Goal: Book appointment/travel/reservation

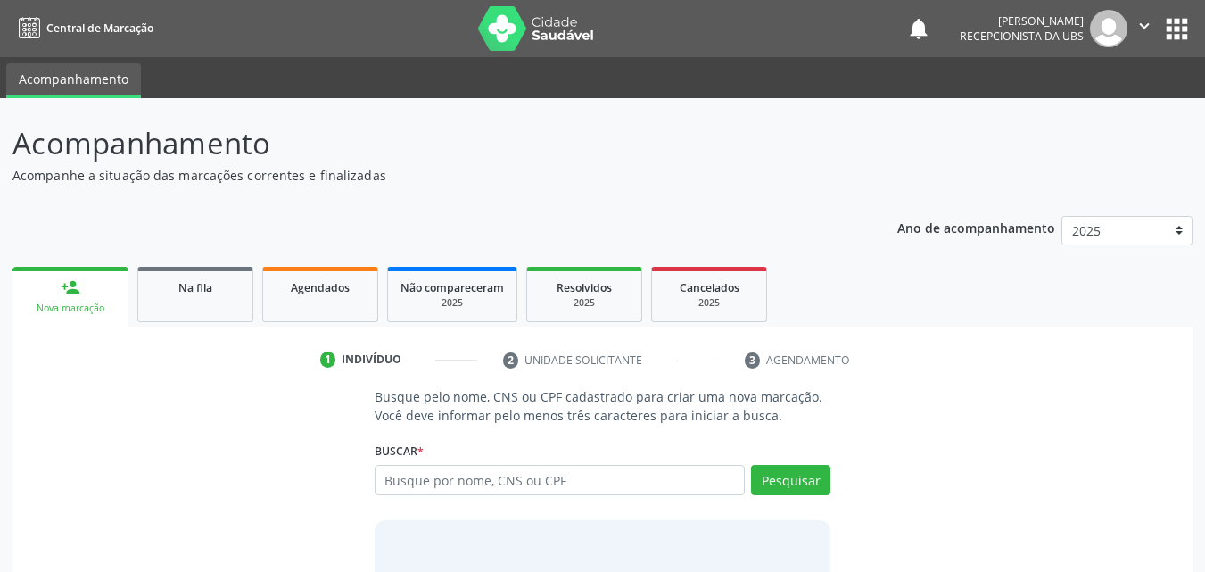
click at [480, 489] on input "text" at bounding box center [560, 480] width 371 height 30
type input "704205243238681"
click at [794, 481] on button "Pesquisar" at bounding box center [790, 480] width 79 height 30
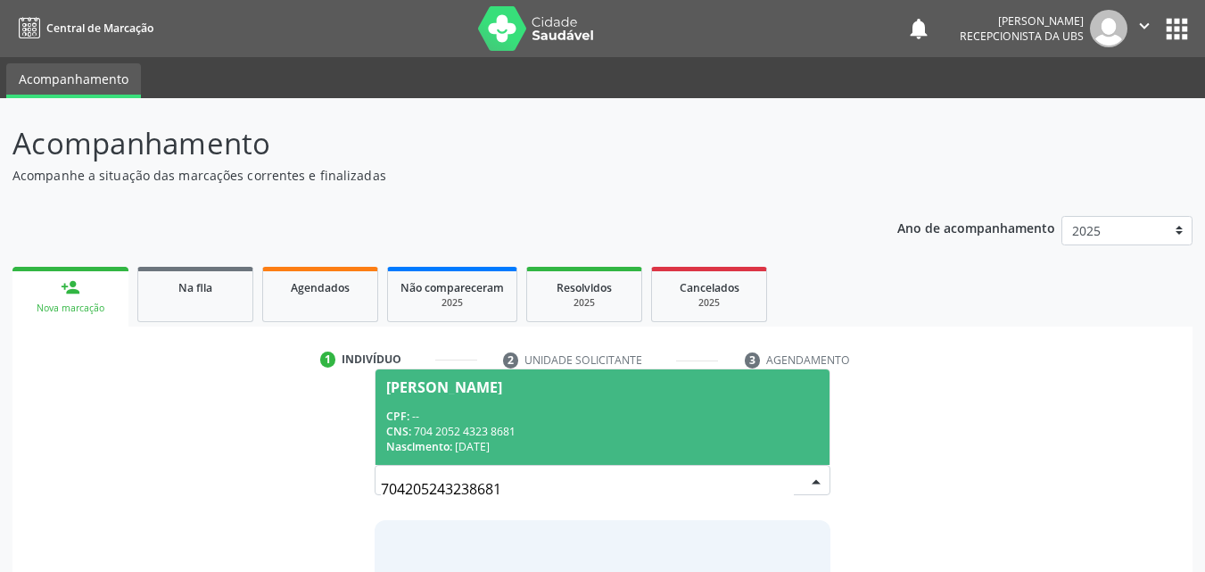
click at [535, 407] on span "[PERSON_NAME] CPF: -- CNS: 704 2052 4323 8681 Nascimento: [DATE]" at bounding box center [603, 416] width 455 height 95
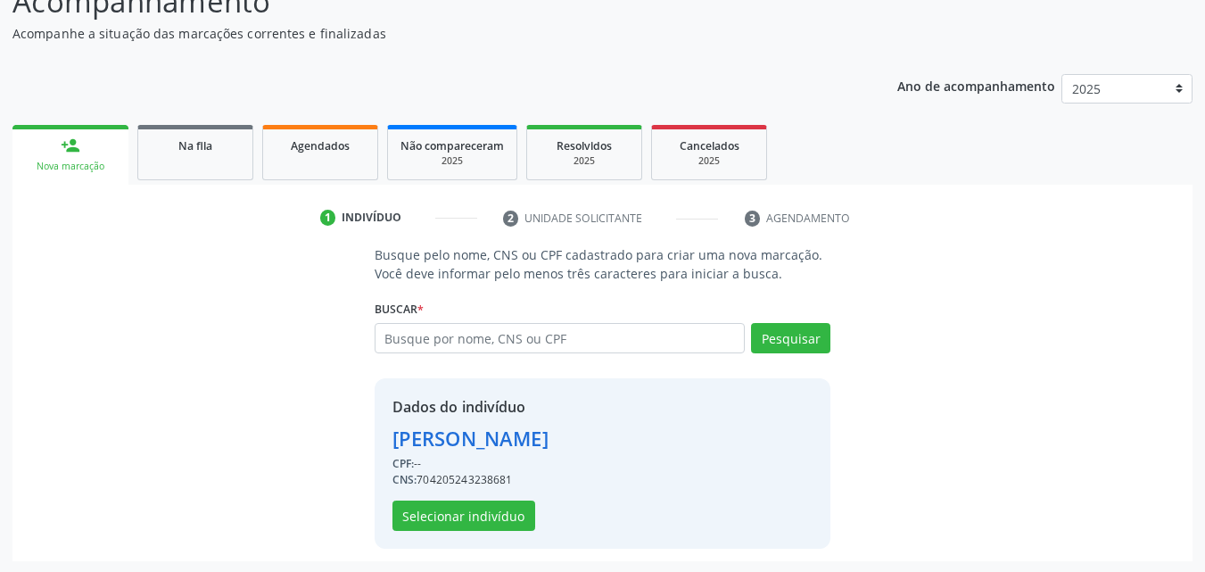
scroll to position [144, 0]
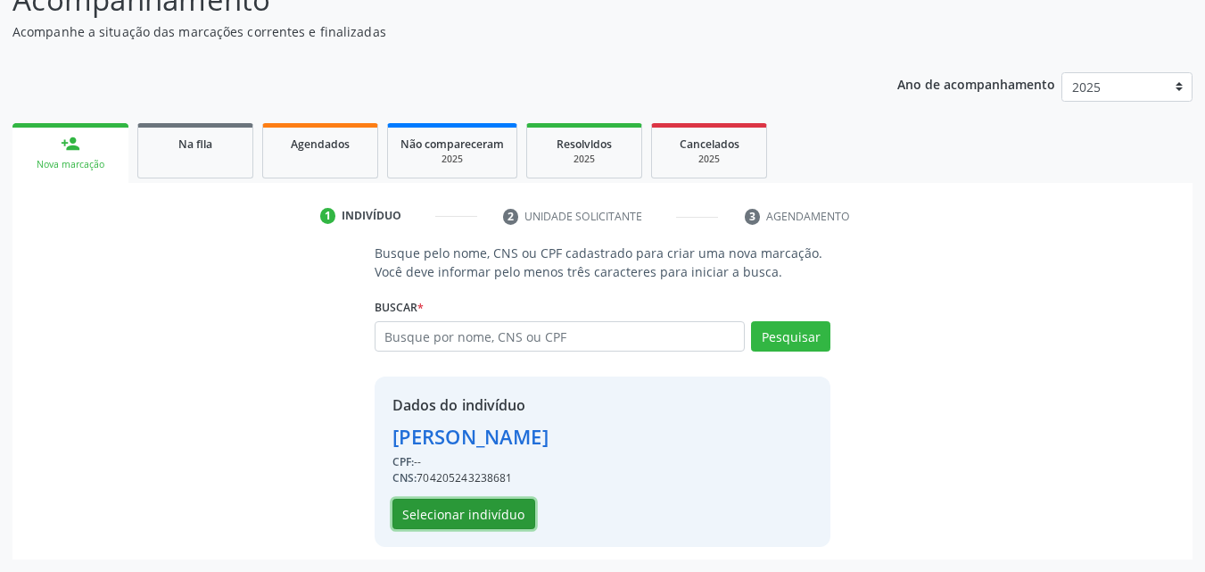
click at [495, 524] on button "Selecionar indivíduo" at bounding box center [464, 514] width 143 height 30
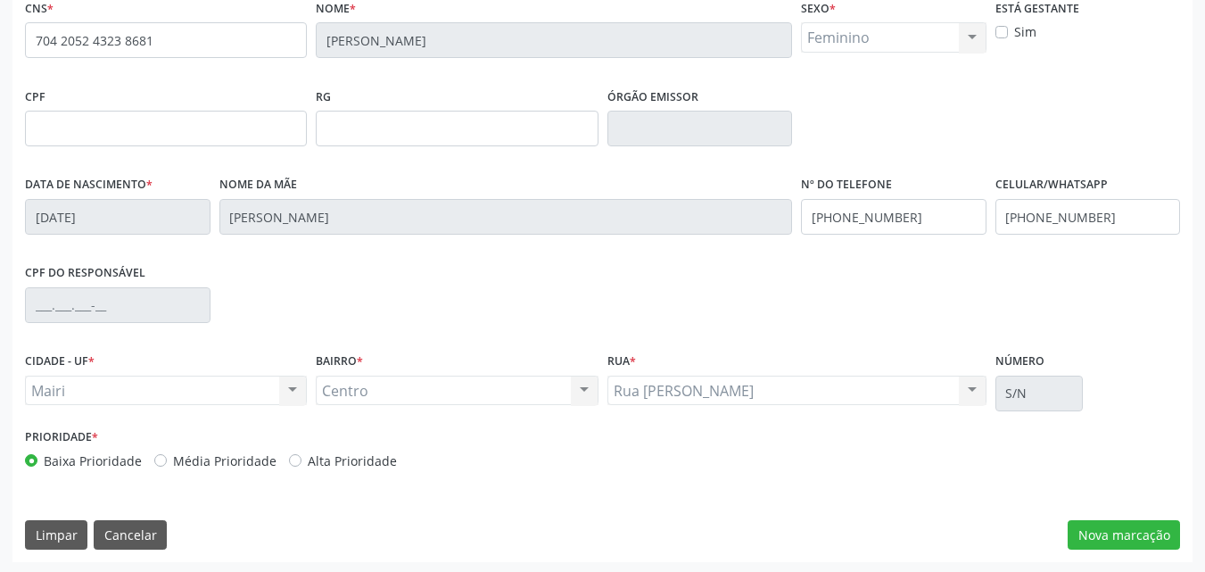
scroll to position [395, 0]
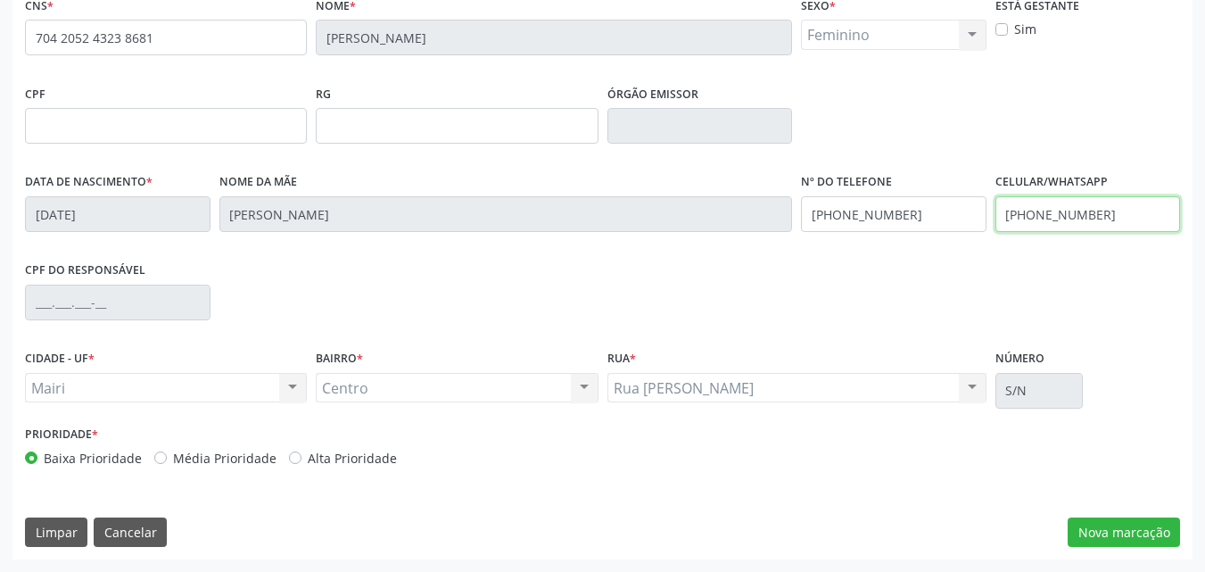
click at [1157, 211] on input "[PHONE_NUMBER]" at bounding box center [1089, 214] width 186 height 36
type input "[PHONE_NUMBER]"
click at [378, 453] on label "Alta Prioridade" at bounding box center [352, 458] width 89 height 19
click at [302, 453] on input "Alta Prioridade" at bounding box center [295, 457] width 12 height 16
radio input "true"
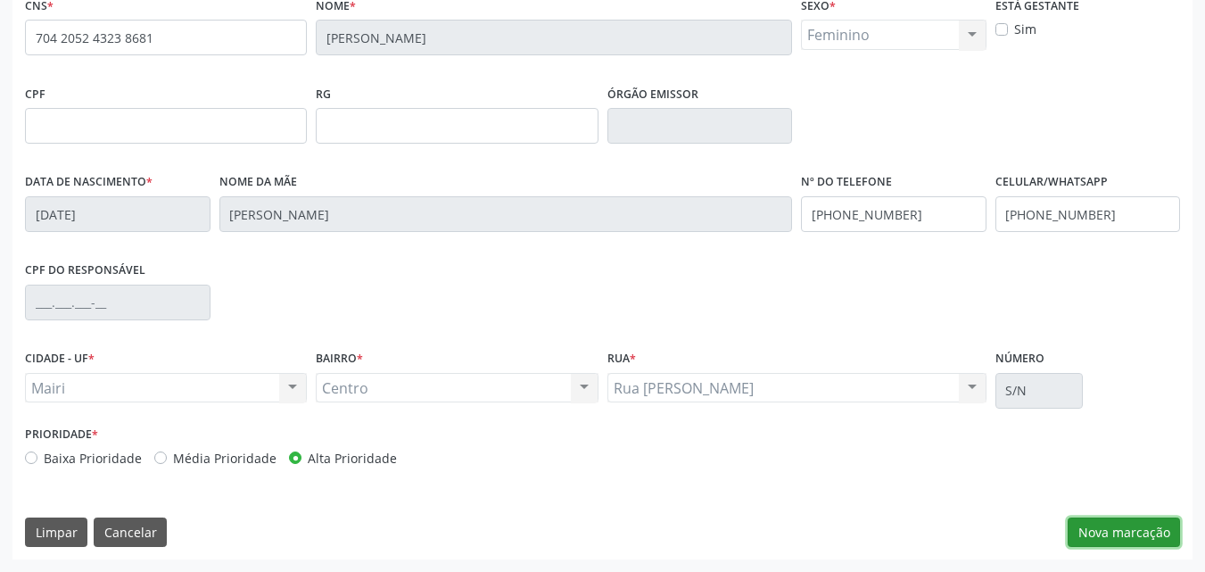
click at [1161, 531] on button "Nova marcação" at bounding box center [1124, 533] width 112 height 30
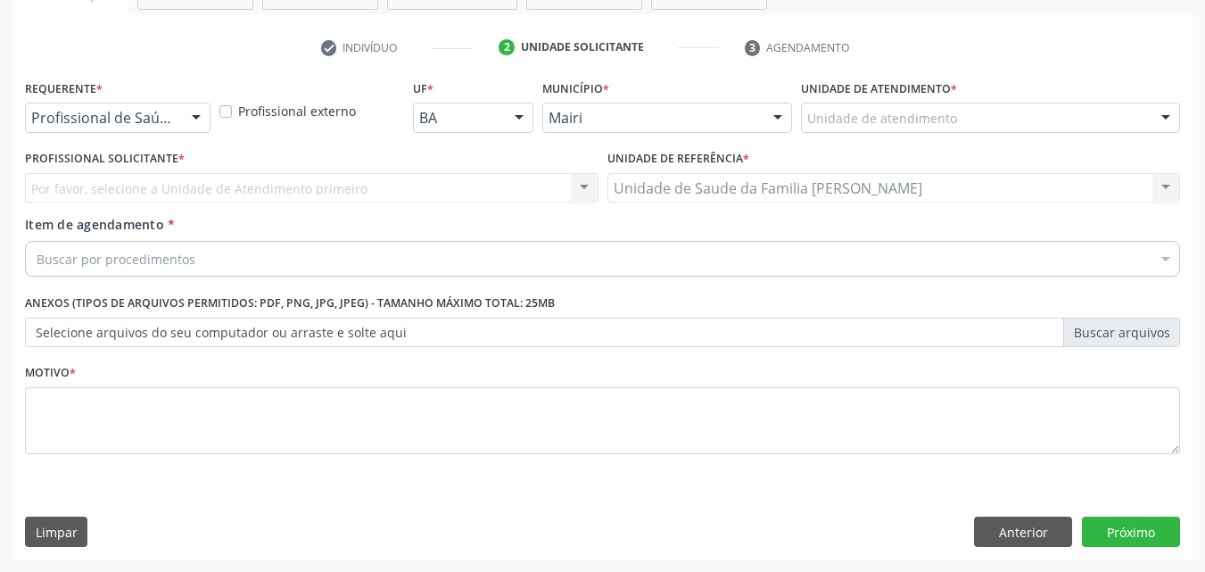
scroll to position [312, 0]
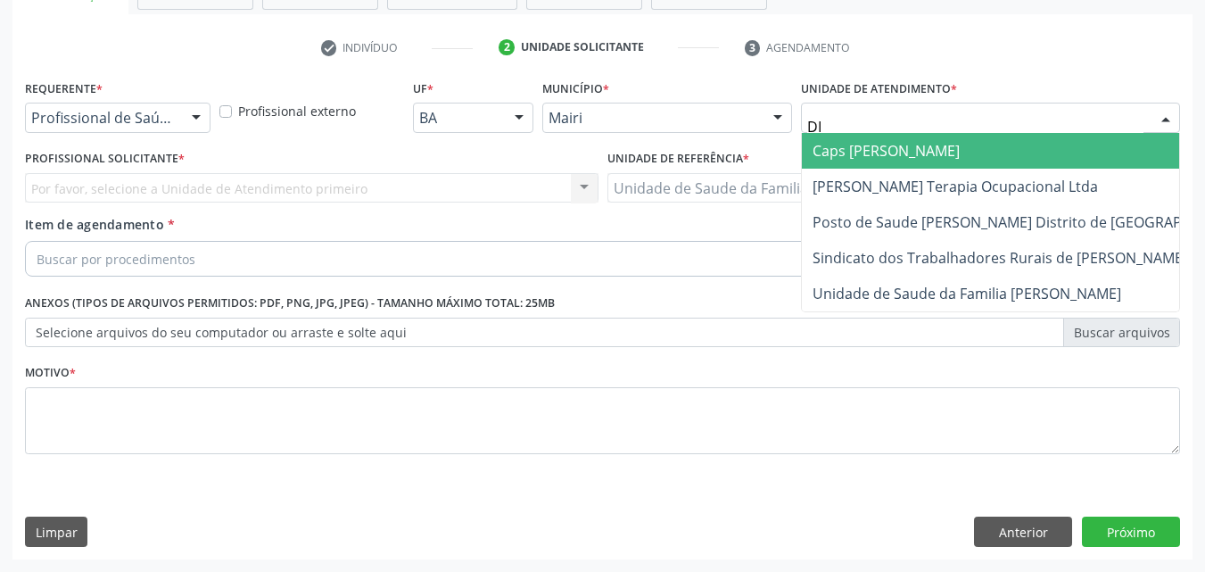
type input "DIL"
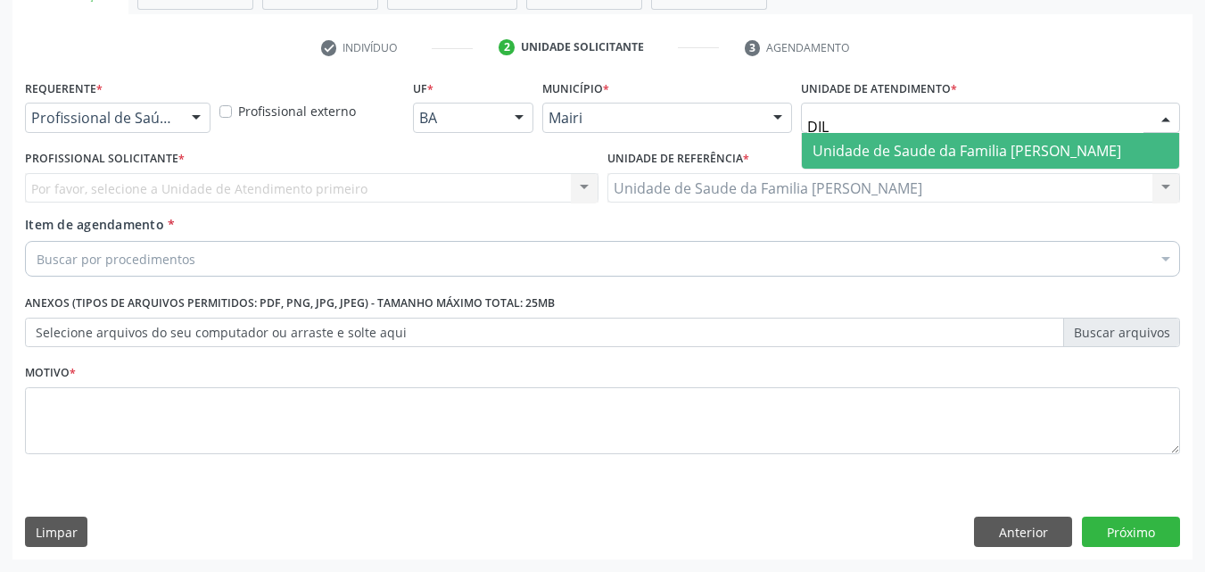
click at [901, 135] on span "Unidade de Saude da Familia [PERSON_NAME]" at bounding box center [990, 151] width 377 height 36
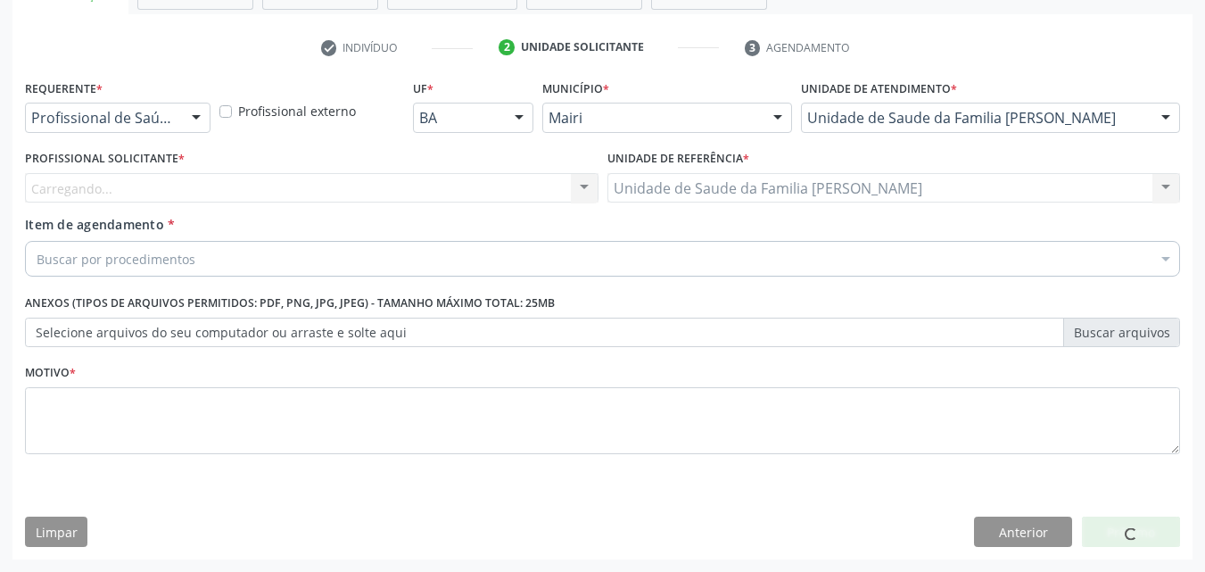
click at [100, 190] on div "Carregando... Nenhum resultado encontrado para: " " Não há nenhuma opção para s…" at bounding box center [312, 188] width 574 height 30
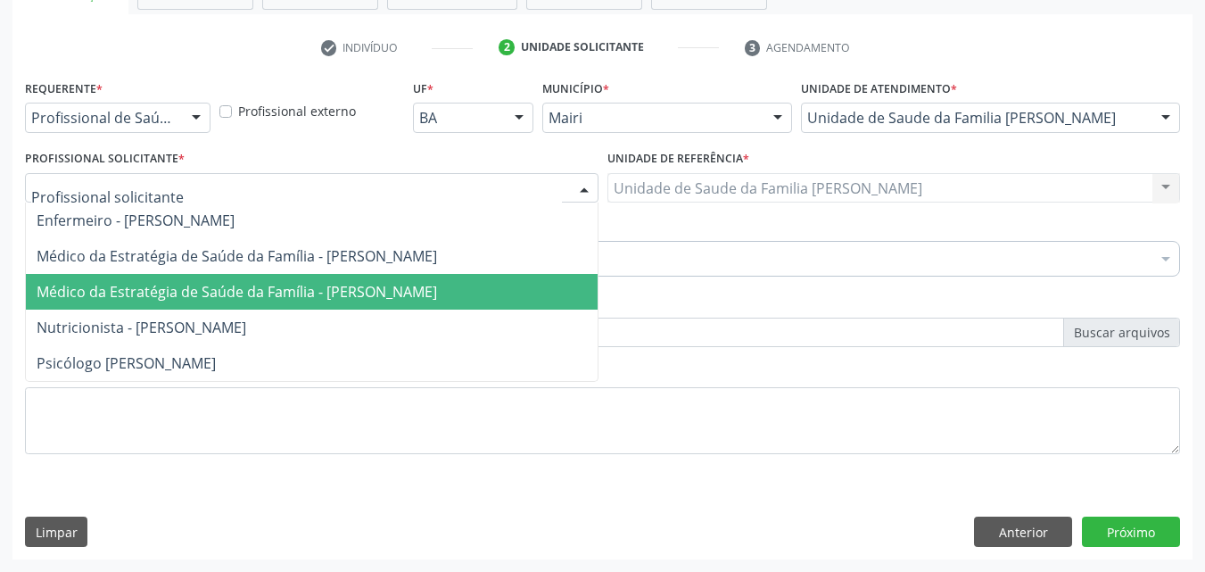
click at [142, 300] on span "Médico da Estratégia de Saúde da Família - [PERSON_NAME]" at bounding box center [237, 292] width 401 height 20
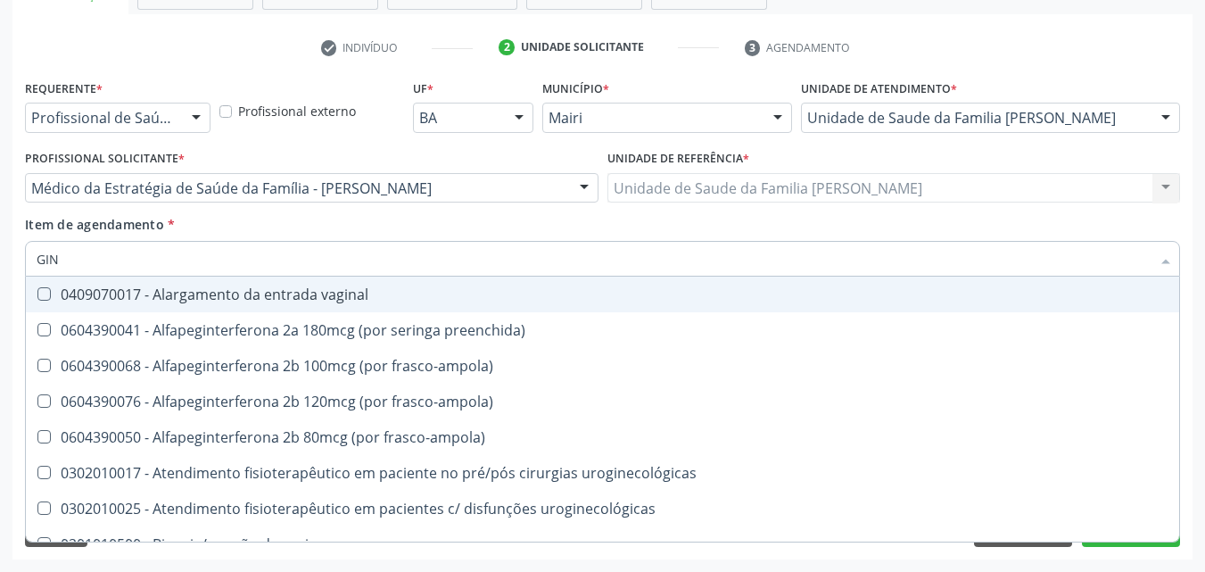
type input "GINE"
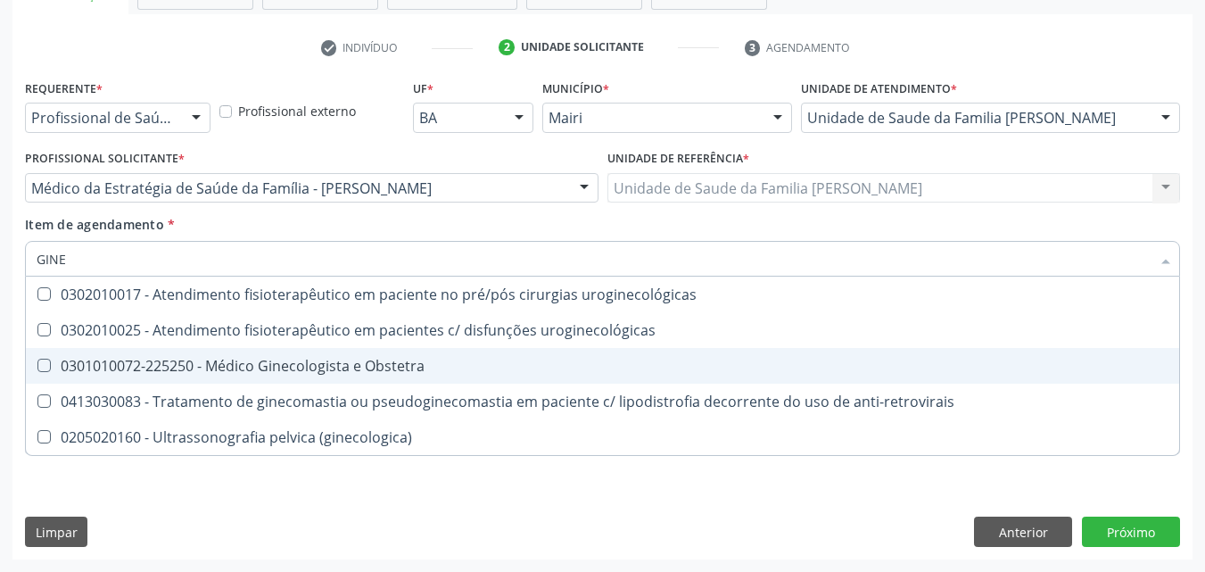
click at [263, 382] on span "0301010072-225250 - Médico Ginecologista e Obstetra" at bounding box center [603, 366] width 1154 height 36
checkbox Obstetra "true"
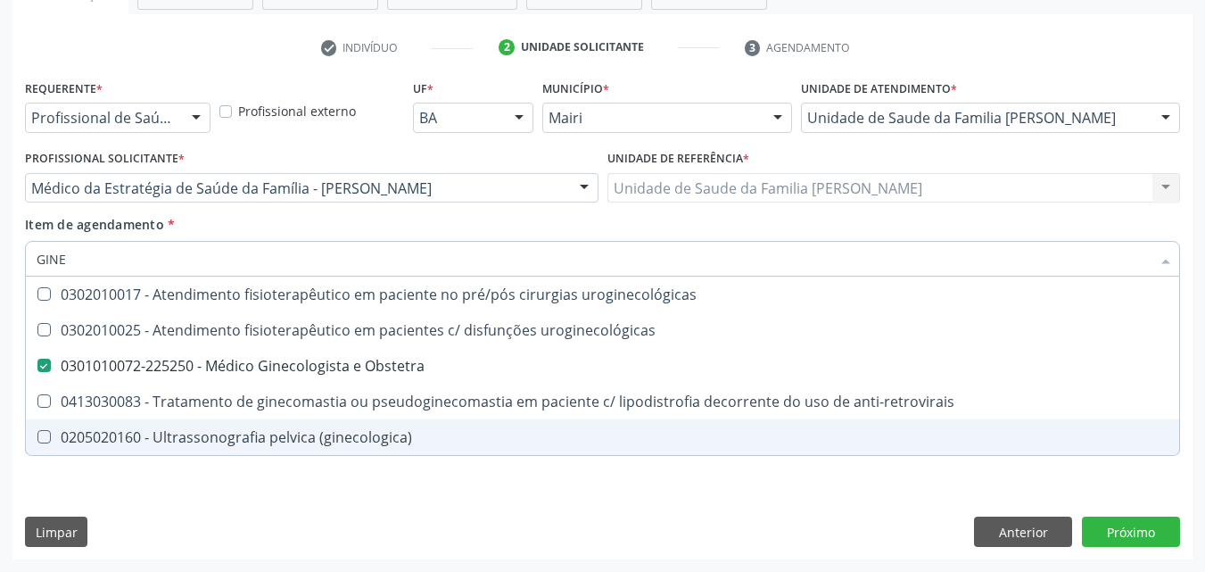
click at [479, 509] on div "Requerente * Profissional de Saúde Profissional de Saúde Paciente Nenhum result…" at bounding box center [602, 317] width 1180 height 485
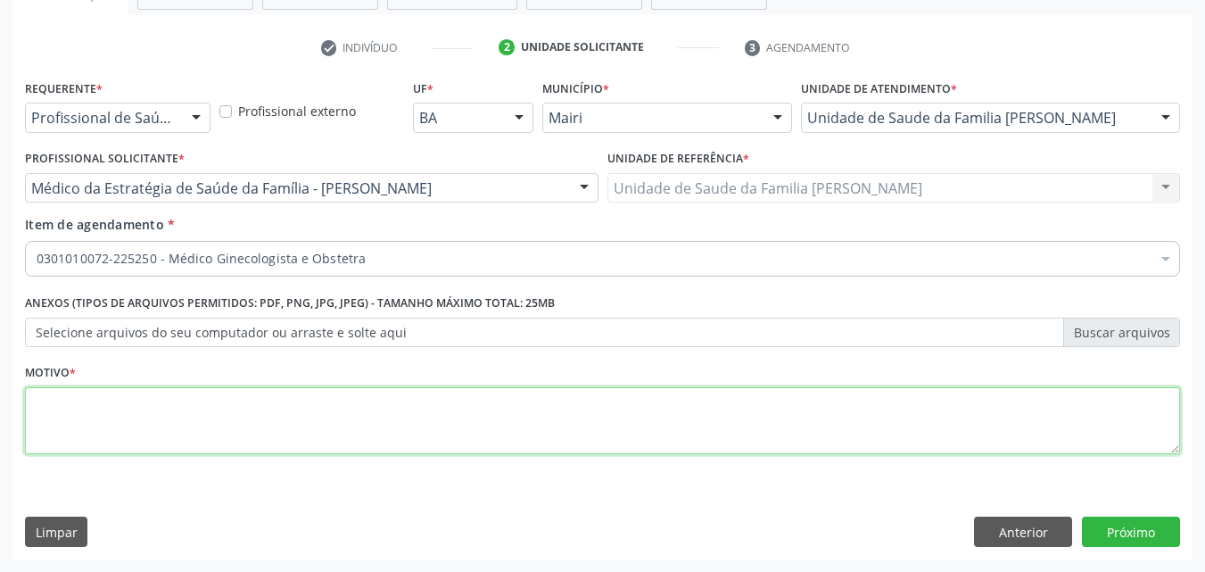
click at [133, 416] on textarea at bounding box center [602, 421] width 1155 height 68
type textarea "DORES VAGINAL E SEM MELHORAS"
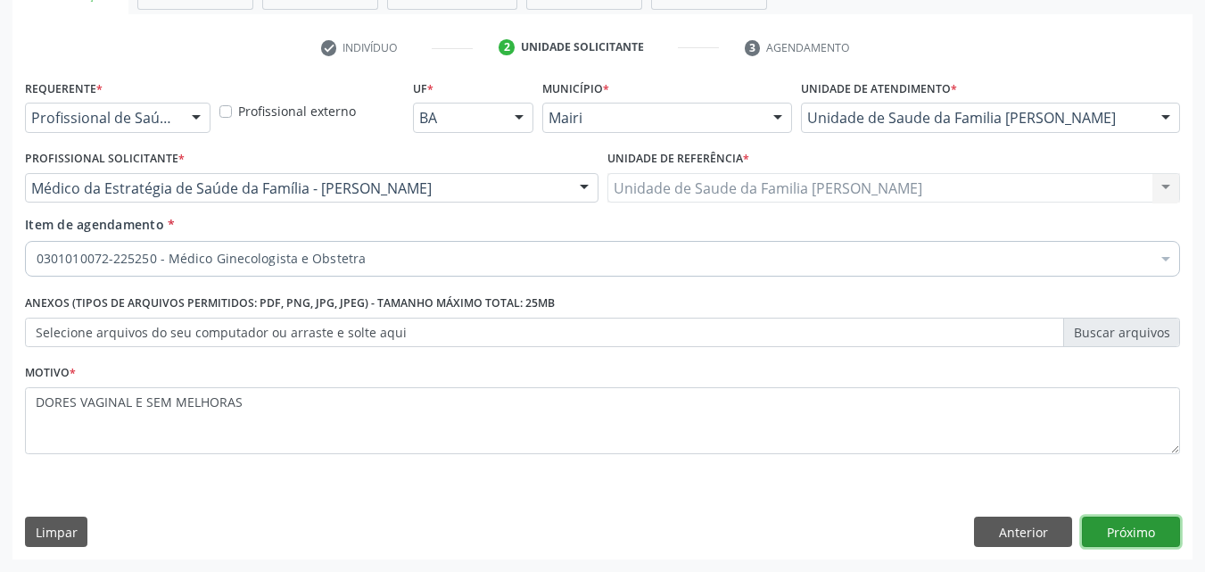
click at [1097, 517] on button "Próximo" at bounding box center [1131, 532] width 98 height 30
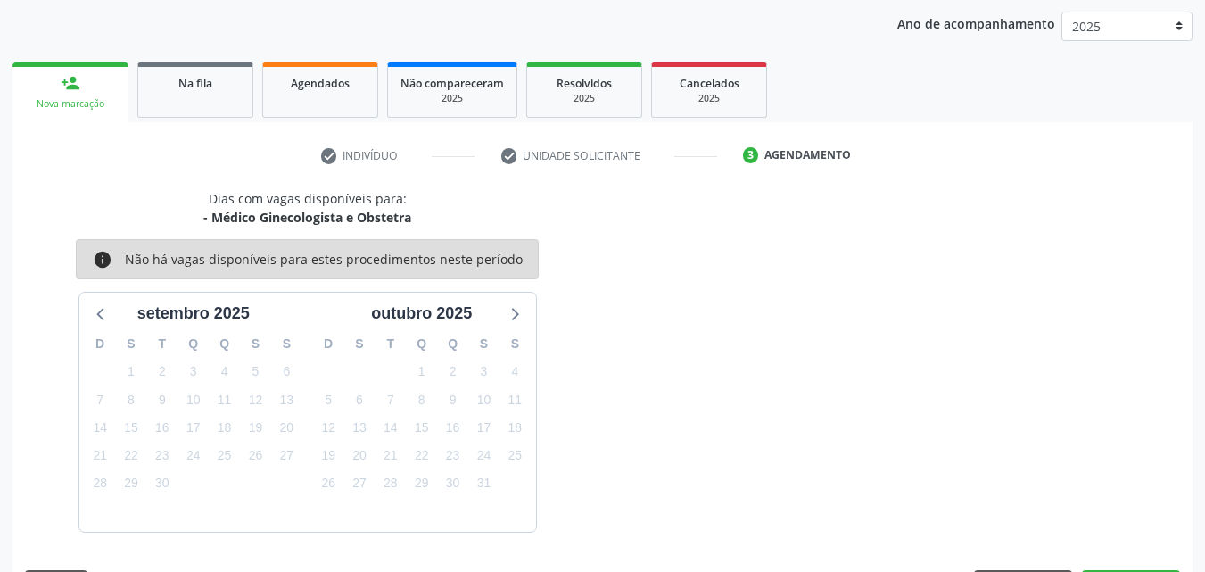
scroll to position [257, 0]
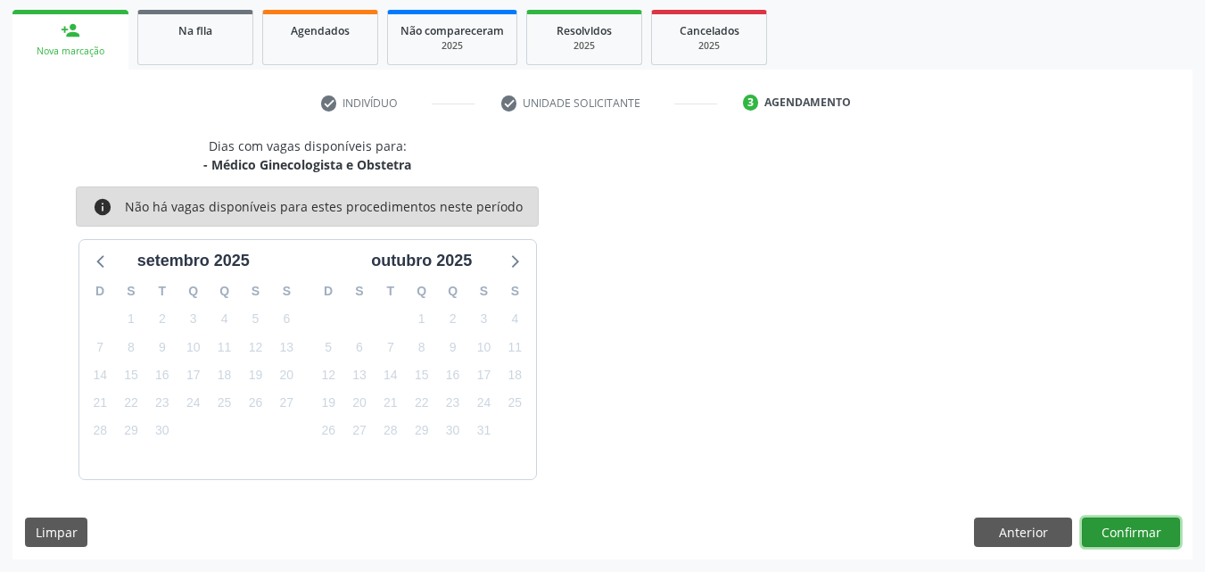
click at [1105, 533] on button "Confirmar" at bounding box center [1131, 533] width 98 height 30
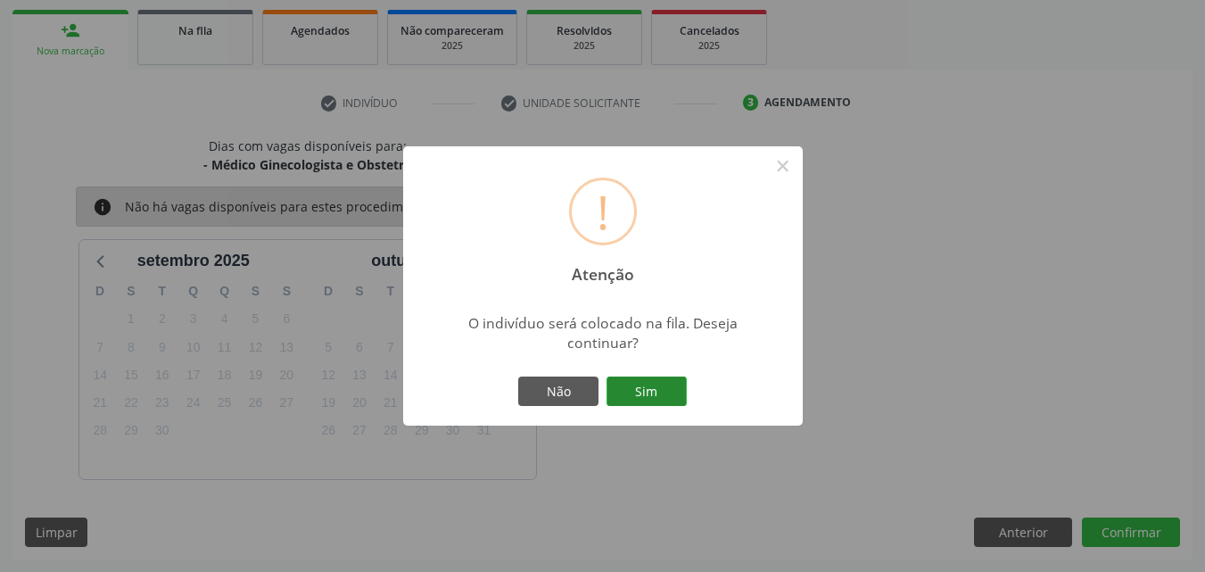
click at [636, 384] on button "Sim" at bounding box center [647, 392] width 80 height 30
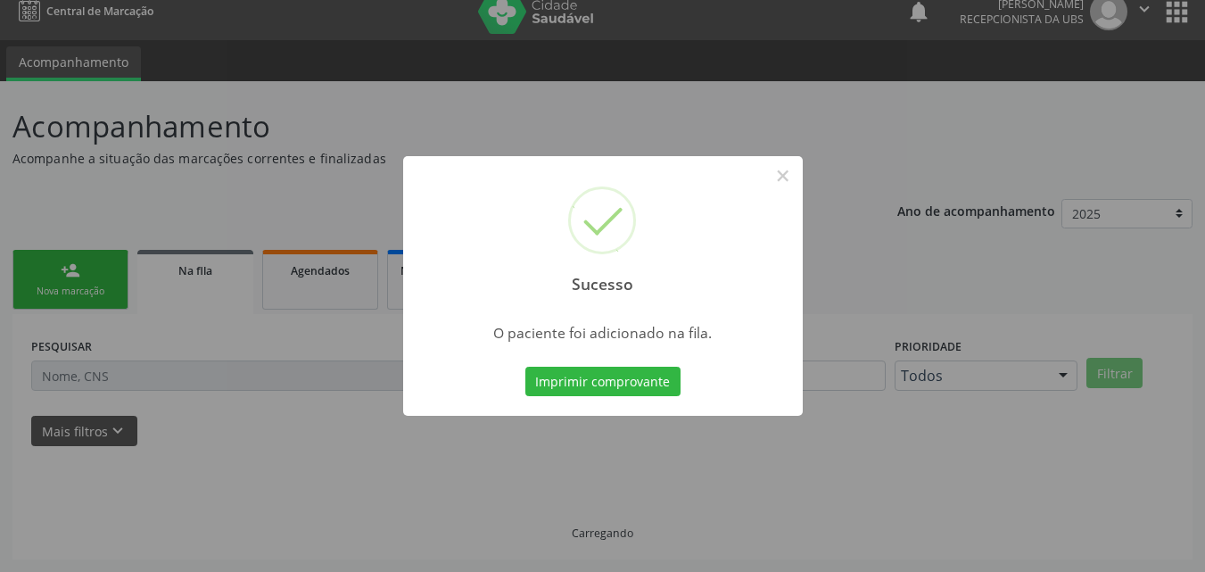
scroll to position [17, 0]
